Goal: Task Accomplishment & Management: Manage account settings

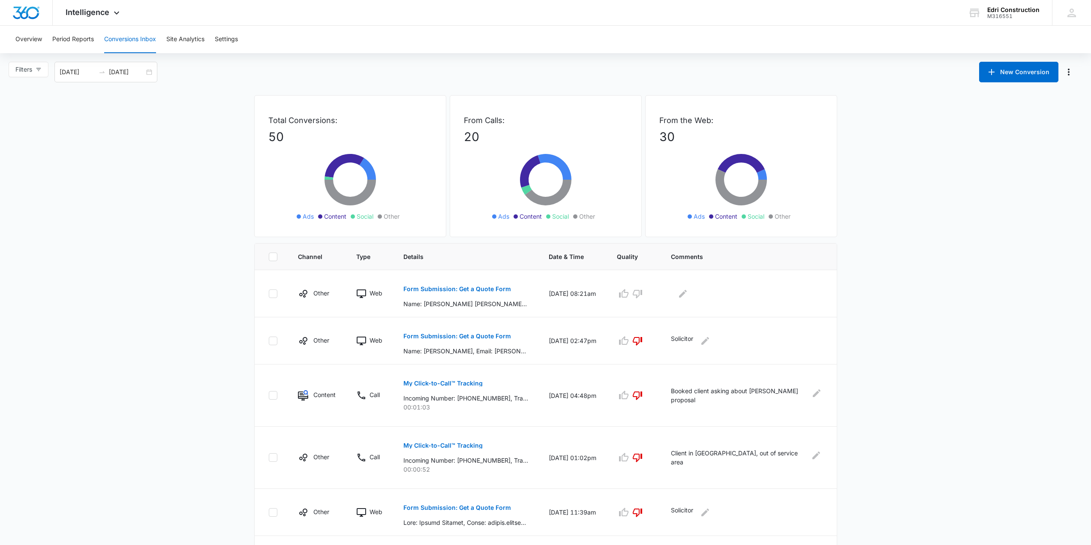
click at [189, 294] on main "Filters [DATE] [DATE] New Conversion Total Conversions: 50 Ads Content Social O…" at bounding box center [545, 445] width 1091 height 766
click at [456, 289] on p "Form Submission: Get a Quote Form" at bounding box center [457, 289] width 108 height 6
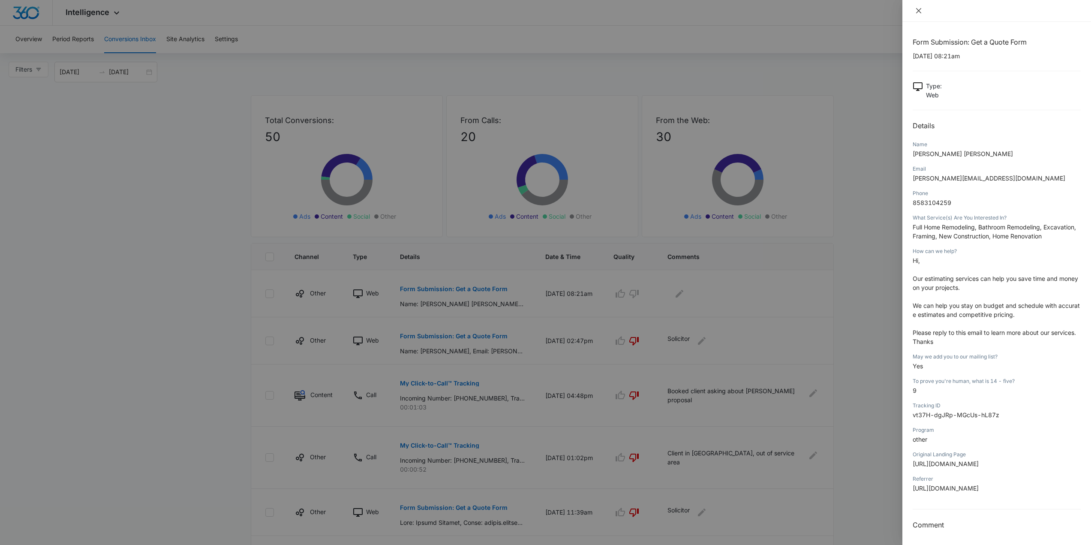
click at [920, 12] on icon "close" at bounding box center [918, 10] width 5 height 5
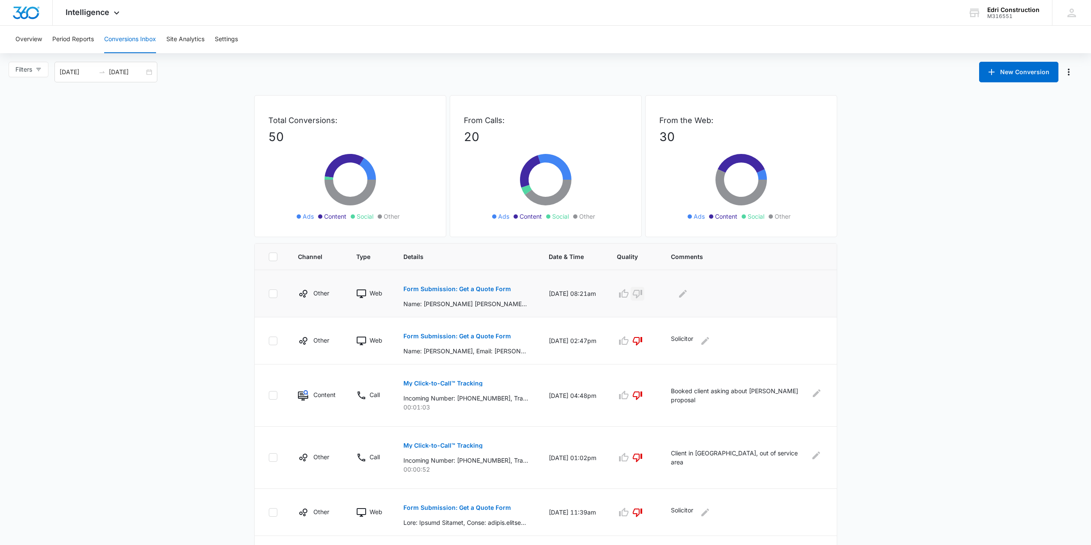
click at [644, 291] on button "button" at bounding box center [638, 294] width 14 height 14
click at [688, 295] on icon "Edit Comments" at bounding box center [683, 293] width 10 height 10
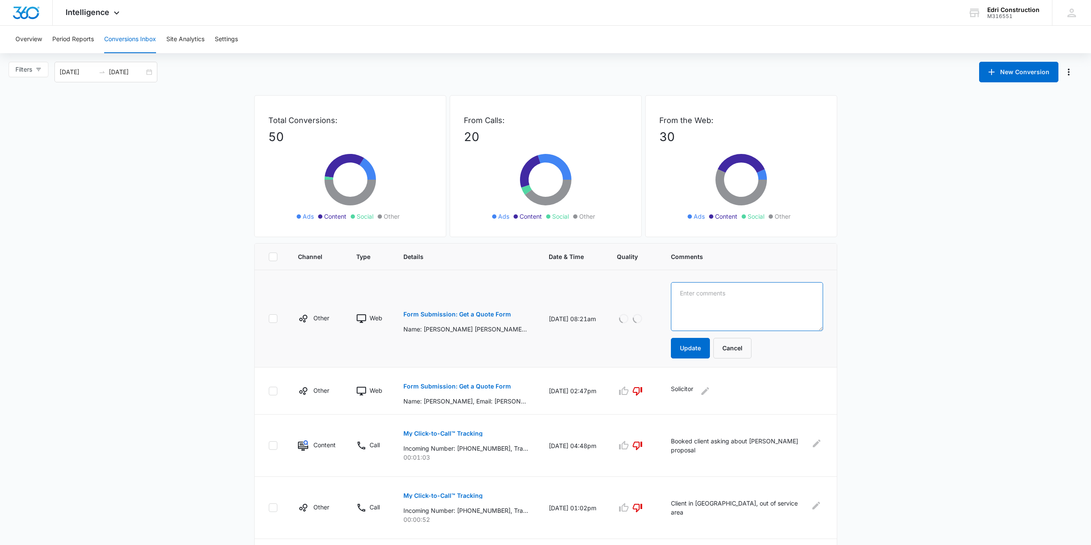
click at [694, 301] on textarea at bounding box center [747, 306] width 152 height 49
type textarea "solicitor"
click at [701, 345] on button "Update" at bounding box center [690, 348] width 39 height 21
